Goal: Ask a question: Seek information or help from site administrators or community

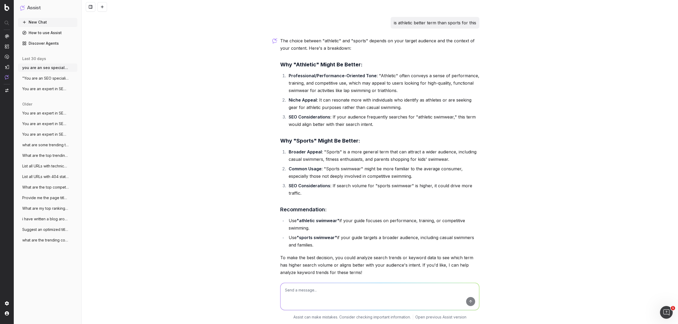
scroll to position [1115, 0]
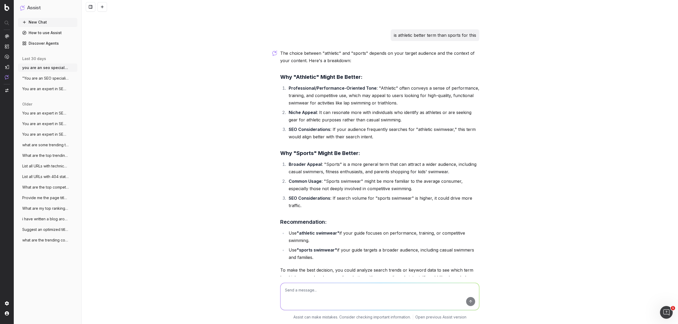
click at [47, 77] on span ""You are an SEO specialist. Write metada" at bounding box center [45, 78] width 47 height 5
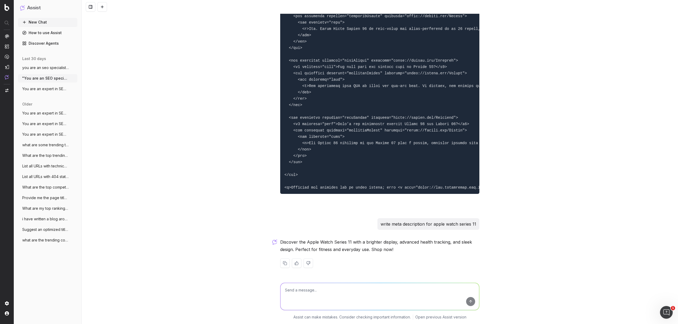
scroll to position [4028, 0]
click at [297, 293] on textarea at bounding box center [379, 296] width 199 height 27
paste textarea "Discover On Cloudmonster Shoes The On Cloudmonster 2 shoe is for the runner who…"
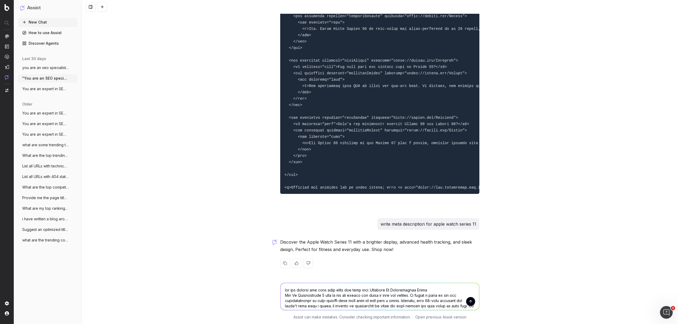
scroll to position [202, 0]
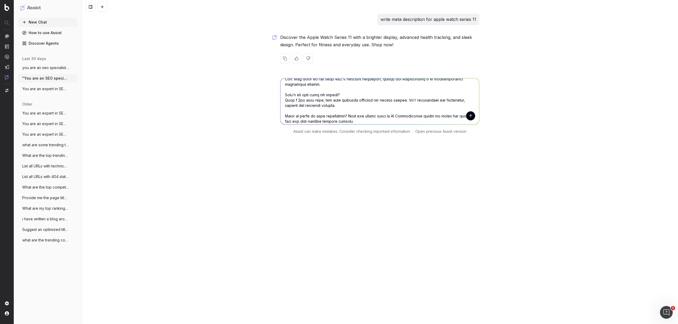
type textarea "can you provide the code like above for this text: Discover On Cloudmonster Sho…"
click at [467, 115] on button "submit" at bounding box center [470, 115] width 9 height 9
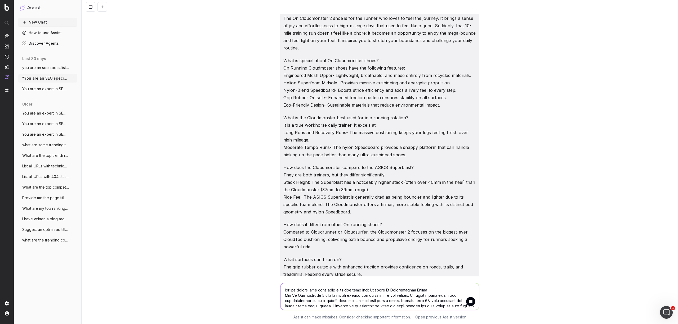
scroll to position [4394, 0]
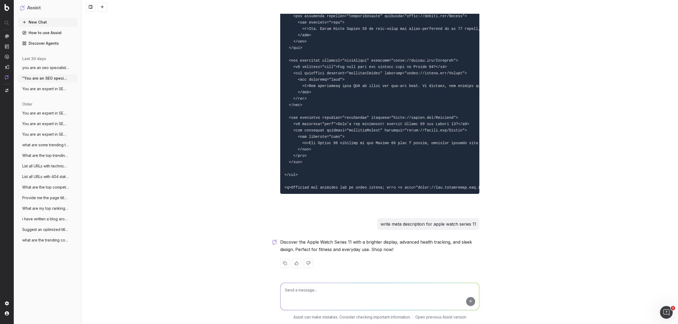
drag, startPoint x: 330, startPoint y: 296, endPoint x: 333, endPoint y: 295, distance: 3.3
click at [332, 296] on textarea at bounding box center [379, 296] width 199 height 27
paste textarea "Discover On Cloudmonster Shoes The On Cloudmonster 2 shoe is for the runner who…"
type textarea "can you do the same for this text: Discover On Cloudmonster Shoes The On Cloudm…"
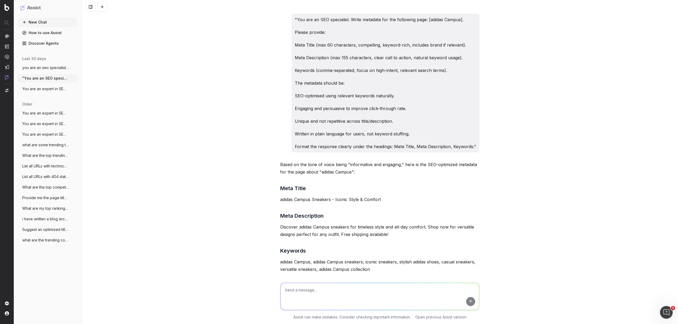
click at [370, 69] on p "Keywords (comma-separated, focus on high-intent, relevant search terms)." at bounding box center [385, 70] width 181 height 7
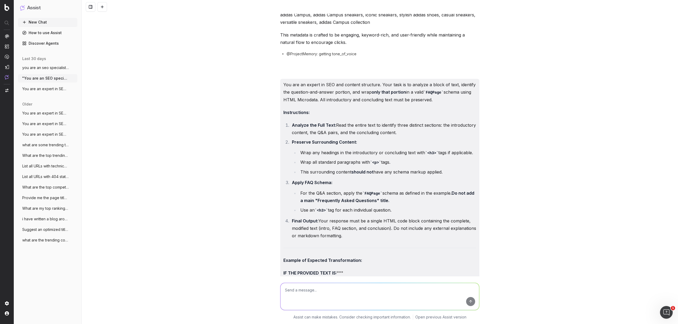
scroll to position [247, 0]
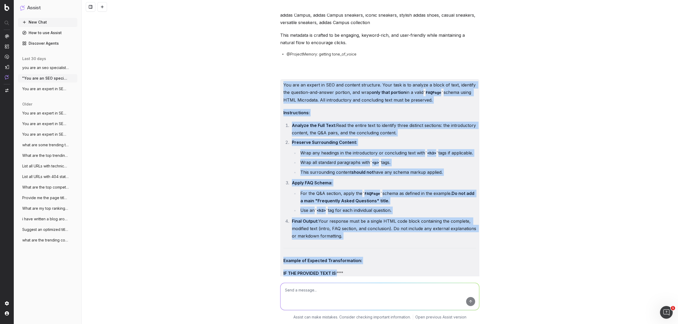
drag, startPoint x: 281, startPoint y: 85, endPoint x: 359, endPoint y: 273, distance: 203.4
copy div "You are an expert in SEO and content structure. Your task is to analyze a block…"
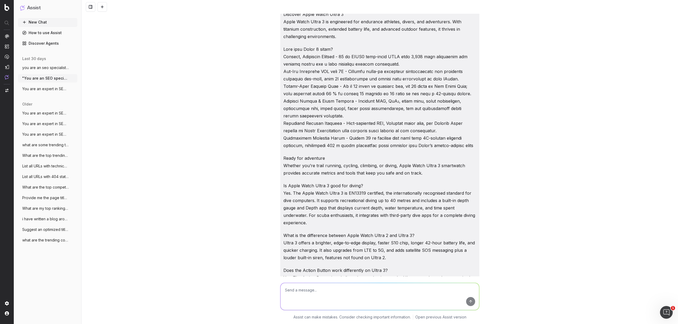
scroll to position [706, 0]
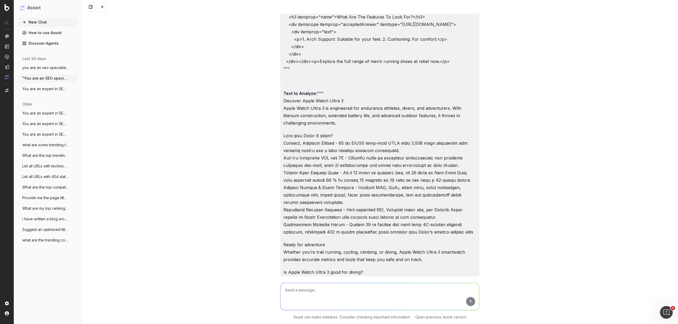
click at [312, 96] on strong "Text to Analyze:" at bounding box center [300, 93] width 34 height 5
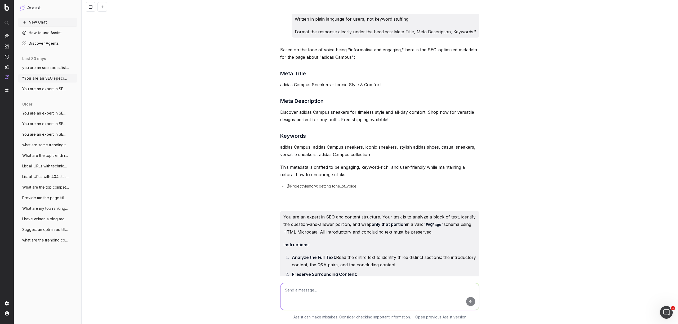
scroll to position [187, 0]
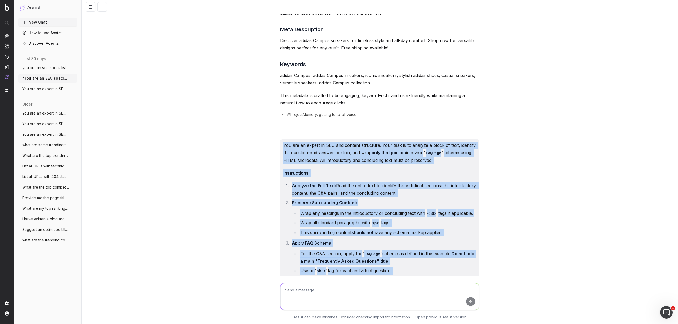
drag, startPoint x: 314, startPoint y: 168, endPoint x: 273, endPoint y: 142, distance: 47.6
click at [273, 142] on div ""You are an SEO specialist. Write metadata for the following page: [adidas Camp…" at bounding box center [380, 162] width 596 height 324
copy div "You are an expert in SEO and content structure. Your task is to analyze a block…"
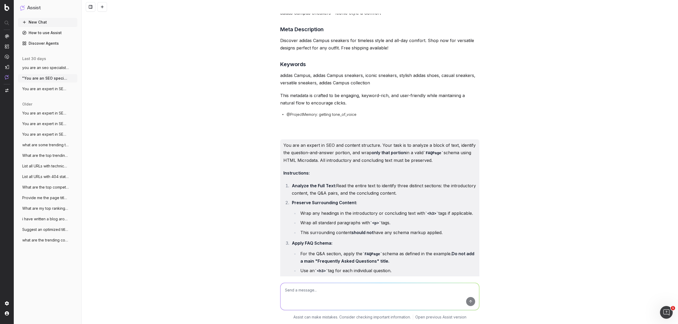
click at [319, 301] on textarea at bounding box center [379, 296] width 199 height 27
paste textarea "You are an expert in SEO and content structure. Your task is to analyze a block…"
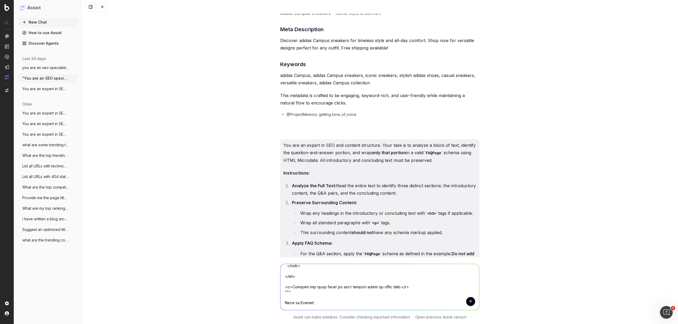
paste textarea "Discover On Cloudmonster Shoes The On Cloudmonster 2 shoe is for the runner who…"
type textarea "You are an expert in SEO and content structure. Your task is to analyze a block…"
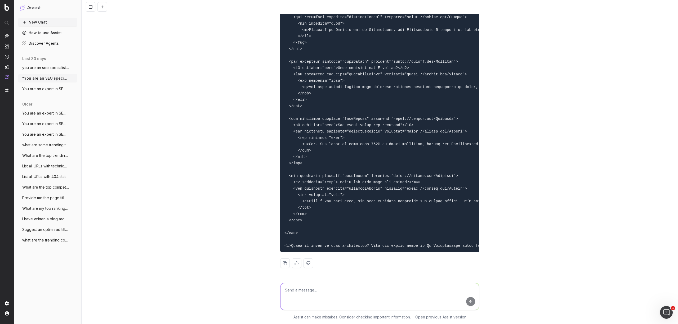
scroll to position [5859, 0]
click at [284, 266] on button at bounding box center [285, 264] width 10 height 10
click at [325, 292] on textarea at bounding box center [379, 296] width 199 height 27
paste textarea "Discover On Cloudrunner Shoes Take your runs to the next level with the On Clou…"
type textarea "and this text: Discover On Cloudrunner Shoes Take your runs to the next level w…"
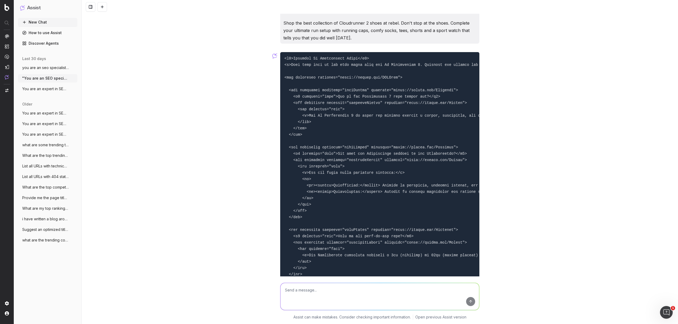
scroll to position [6696, 0]
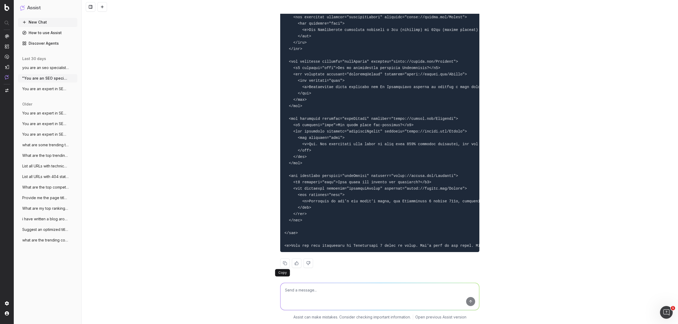
click at [282, 264] on button at bounding box center [285, 264] width 10 height 10
click at [316, 296] on textarea at bounding box center [379, 296] width 199 height 27
paste textarea "Discover On Cloudrunner Shoes Take your runs to the next level with the On Clou…"
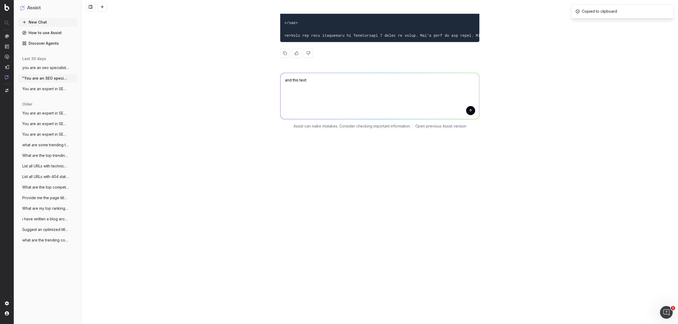
type textarea "and this text: Discover On Cloudrunner Shoes Take your runs to the next level w…"
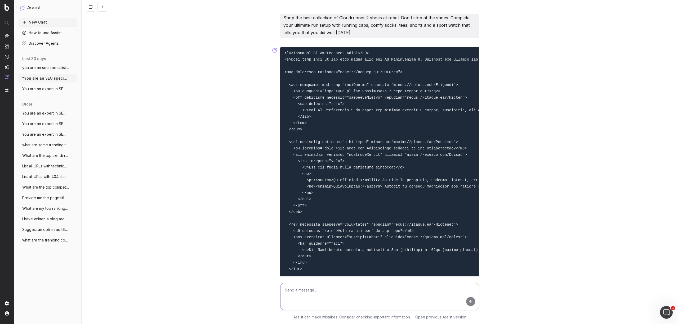
scroll to position [7533, 0]
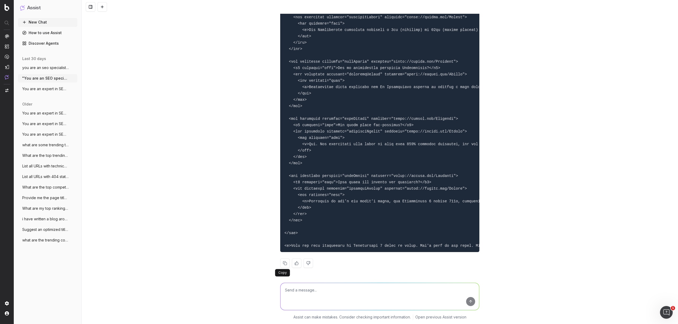
click at [284, 263] on button at bounding box center [285, 264] width 10 height 10
click at [309, 296] on textarea at bounding box center [379, 296] width 199 height 27
paste textarea "Loremips Do Sitametcons Adip-elitsedd eius temp incididunt utla etd Ma Aliquaen…"
type textarea "lor ipsu: Dolorsit Am Consectetur Adip-elitsedd eius temp incididunt utla etd M…"
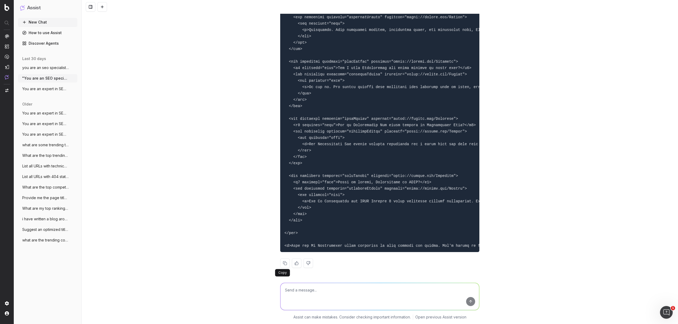
click at [283, 265] on button at bounding box center [285, 264] width 10 height 10
click at [320, 302] on textarea at bounding box center [379, 296] width 199 height 27
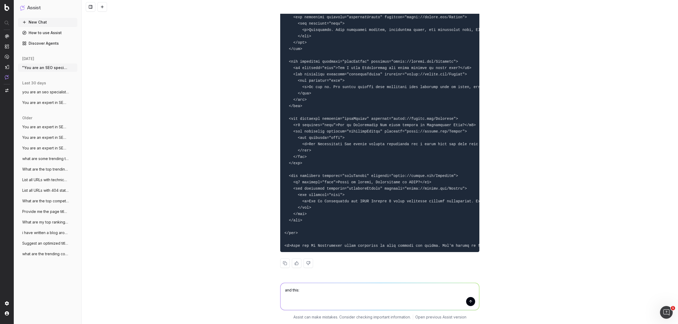
paste textarea "Loremips Do Sitam Conse Adip eli seddoe Te, inc'ut laboreet d magn aliq en adm …"
type textarea "lor ipsu: Dolorsit Am Conse Adipi Elit sed doeius Te, inc'ut laboreet d magn al…"
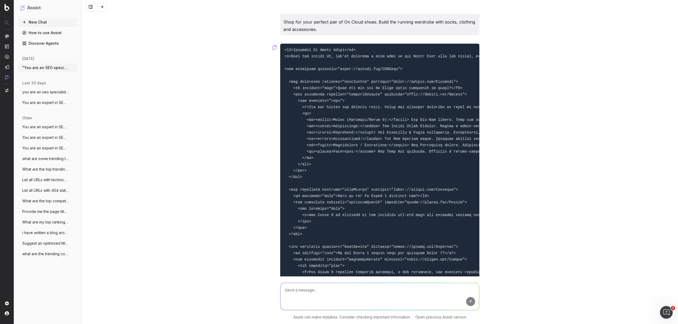
scroll to position [9358, 0]
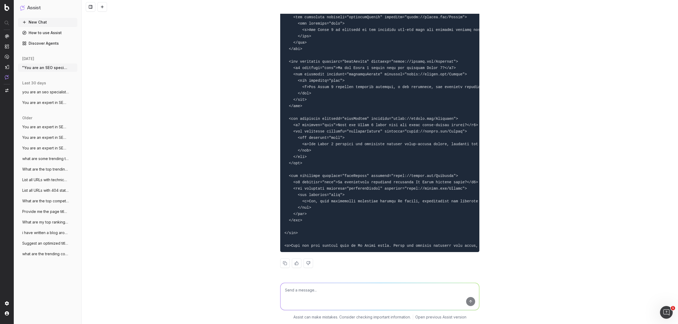
click at [284, 264] on button at bounding box center [285, 264] width 10 height 10
click at [341, 296] on textarea at bounding box center [379, 296] width 199 height 27
paste textarea "Loremips Do Sitam C Adipi Eli Se Doeiu T in utlaboreet dol magnaali eni admi ve…"
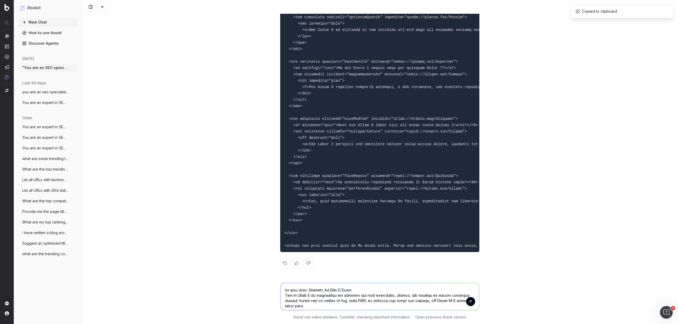
scroll to position [192, 0]
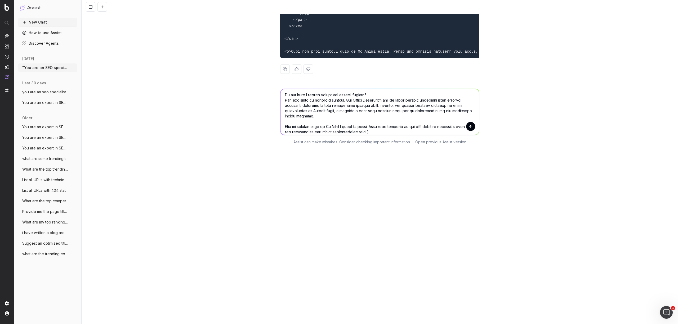
type textarea "lor ipsu dolo: Sitametc Ad Elits D Eiusm Tem In Utlab E do magnaaliqu eni admin…"
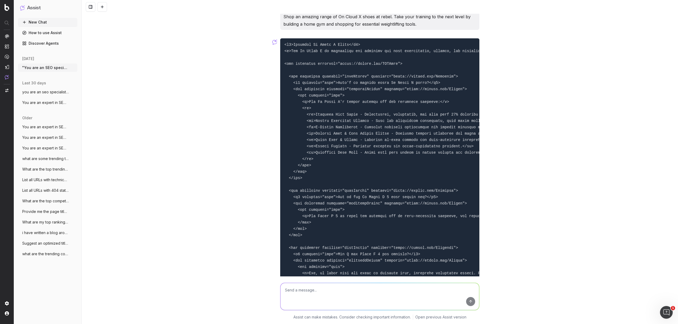
scroll to position [10222, 0]
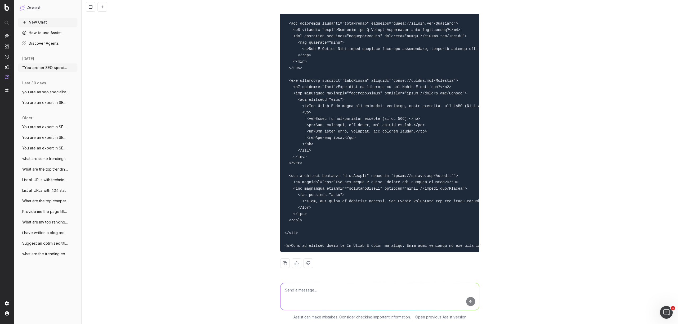
click at [285, 264] on button at bounding box center [285, 264] width 10 height 10
click at [319, 300] on textarea at bounding box center [379, 296] width 199 height 27
paste textarea "Discover On Cloudflow Shoes The On Cloudflow is built for runners who want to p…"
type textarea "and this, but please include the text on cloudflow features: Discover On Cloudf…"
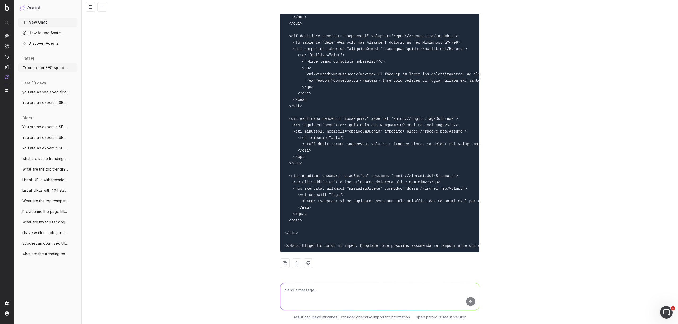
scroll to position [10960, 0]
click at [282, 265] on button at bounding box center [285, 264] width 10 height 10
click at [293, 295] on textarea at bounding box center [379, 296] width 199 height 27
paste textarea "Loremips Do Sitametcon Adipi Eli sedd eiusmodt In Utlab etdo magna, Aliquaenim …"
type textarea "lor ipsu, dol sitame consect adipisci: Elitsedd Ei Temporinci Utlab Etd magn al…"
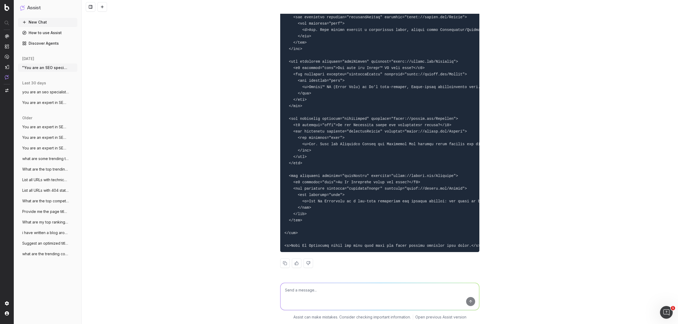
scroll to position [11892, 0]
click at [283, 265] on button at bounding box center [285, 264] width 10 height 10
